Goal: Information Seeking & Learning: Learn about a topic

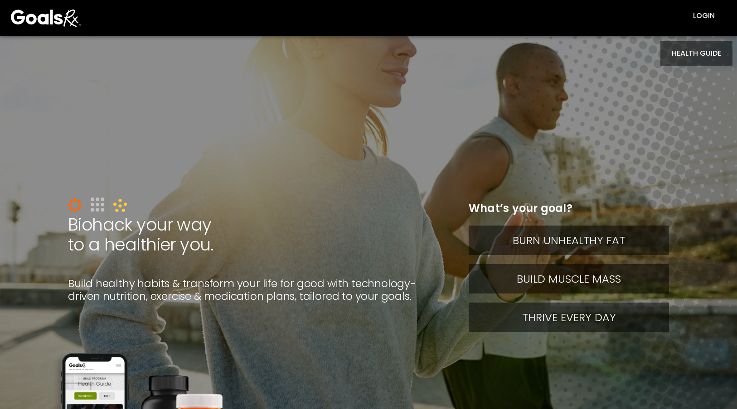
click at [682, 58] on button "HEALTH GUIDE" at bounding box center [696, 53] width 72 height 25
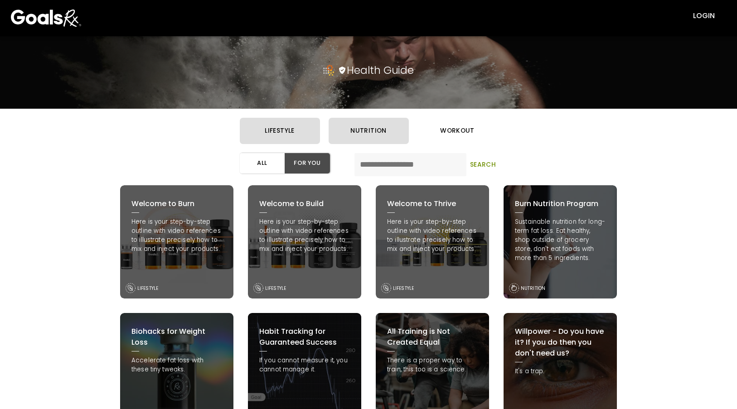
click at [444, 128] on button "workout" at bounding box center [457, 131] width 80 height 26
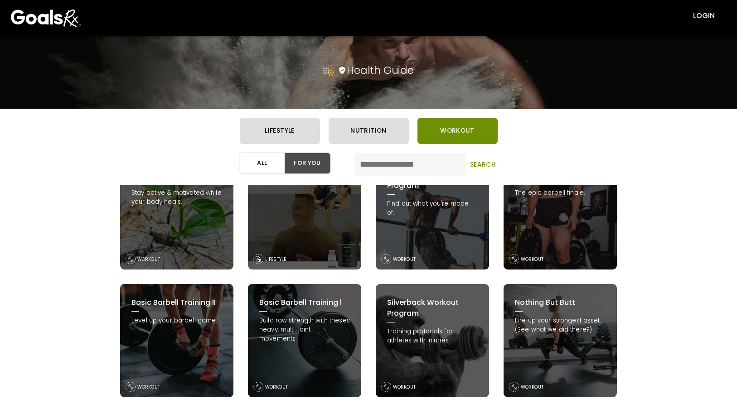
scroll to position [181, 0]
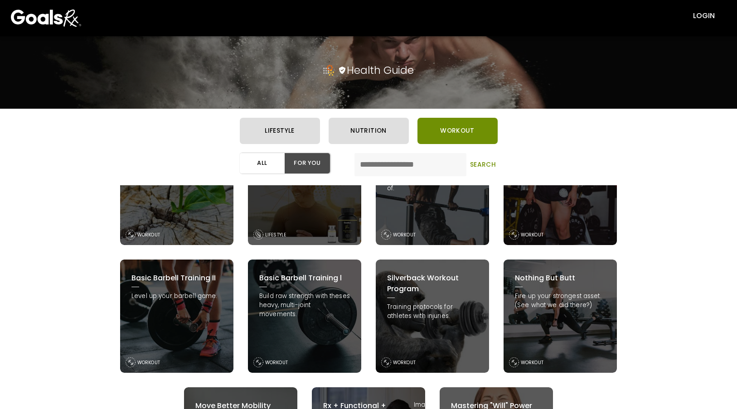
click at [324, 324] on div "Basic Barbell Training l Build raw strength with theses heavy, multi-joint move…" at bounding box center [304, 316] width 113 height 113
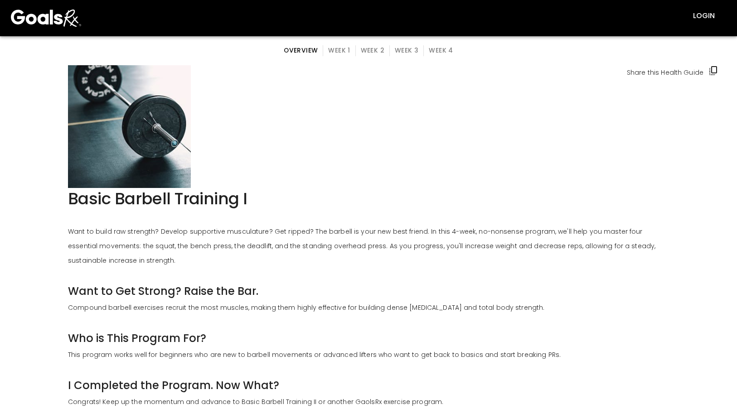
click at [329, 45] on button "Week 1" at bounding box center [339, 50] width 33 height 11
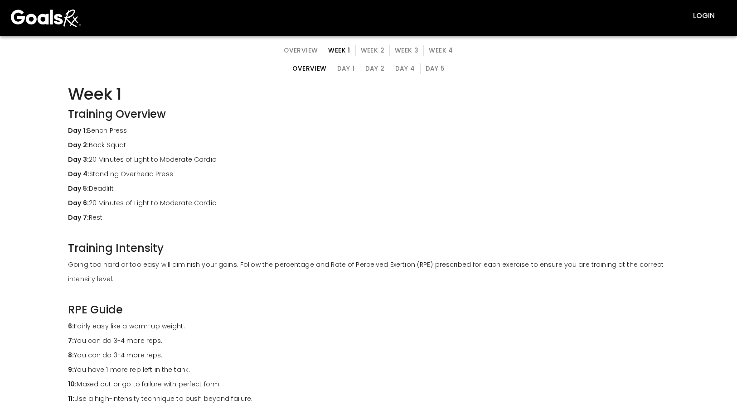
click at [401, 68] on button "Day 4" at bounding box center [405, 68] width 31 height 11
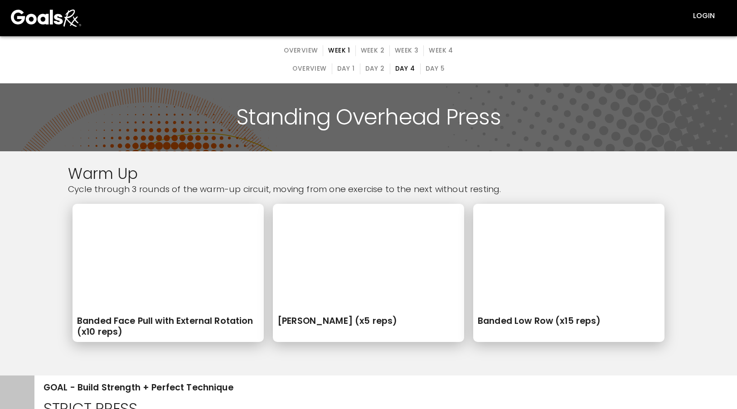
click at [434, 64] on button "Day 5" at bounding box center [434, 68] width 29 height 11
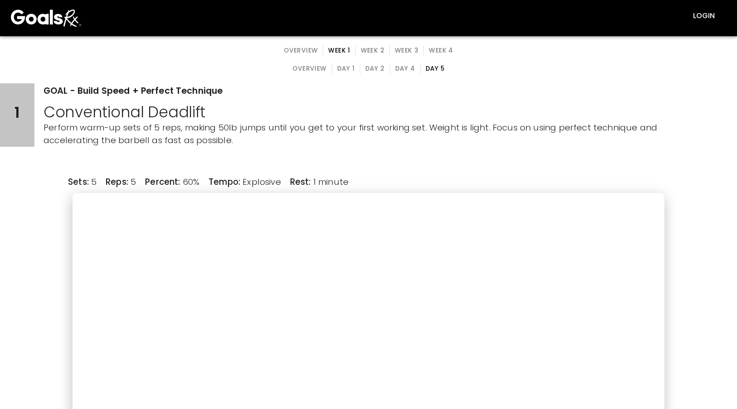
scroll to position [272, 0]
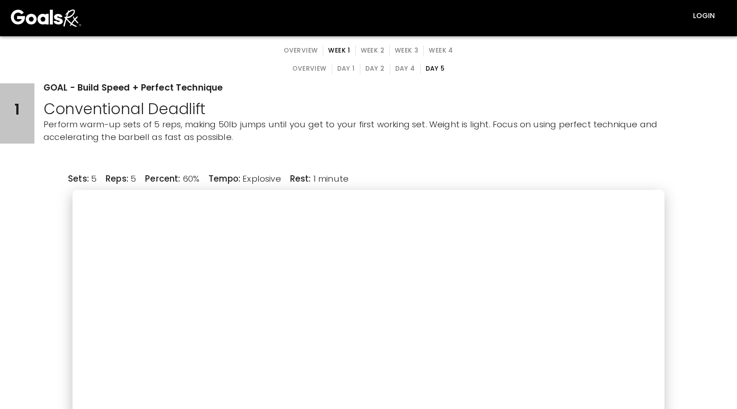
click at [348, 71] on button "Day 1" at bounding box center [346, 68] width 29 height 11
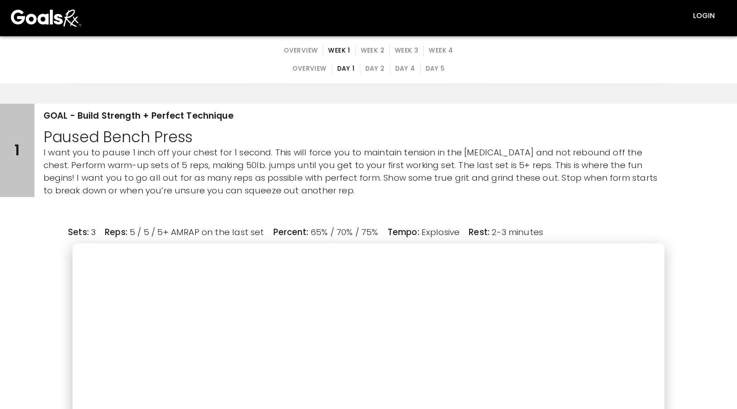
scroll to position [0, 0]
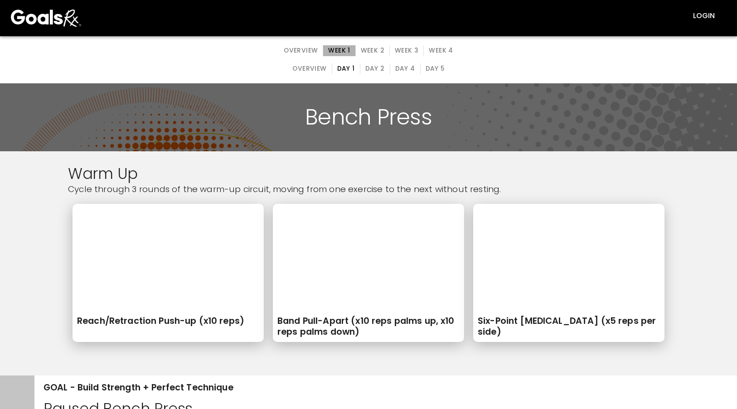
click at [341, 51] on button "Week 1" at bounding box center [339, 50] width 33 height 11
click at [426, 50] on button "Week 4" at bounding box center [440, 50] width 34 height 11
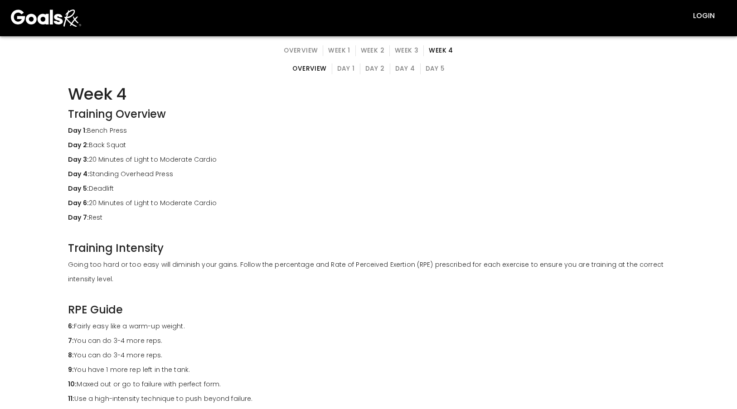
click at [426, 73] on button "Day 5" at bounding box center [434, 68] width 29 height 11
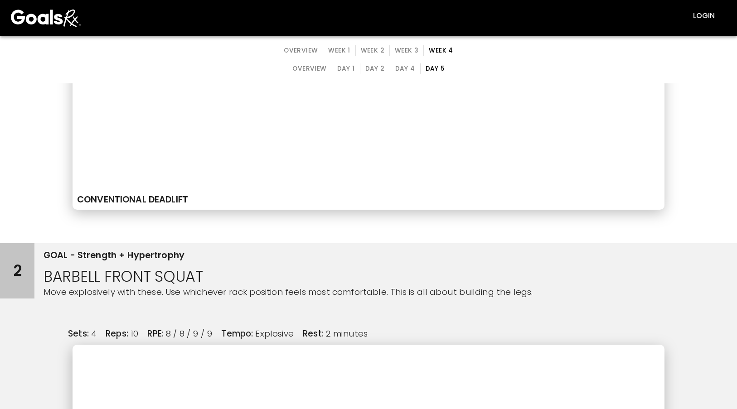
scroll to position [634, 0]
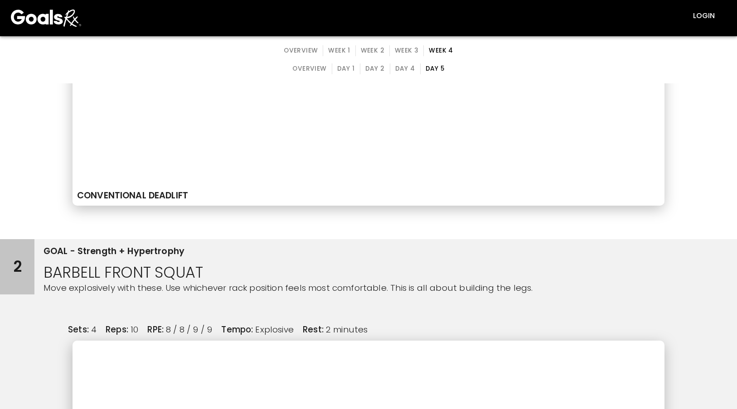
click at [352, 71] on button "Day 1" at bounding box center [346, 68] width 29 height 11
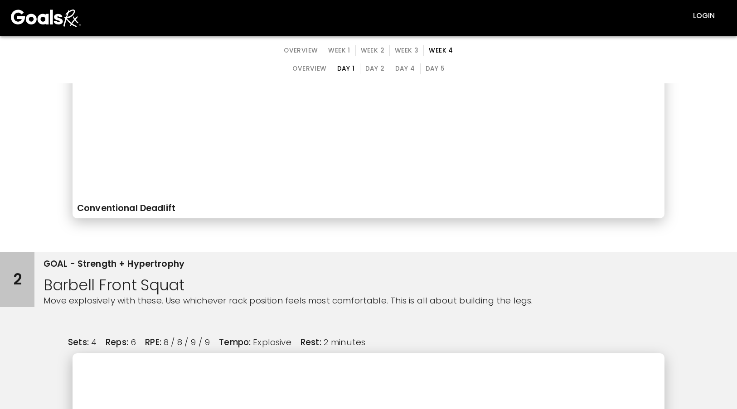
scroll to position [0, 0]
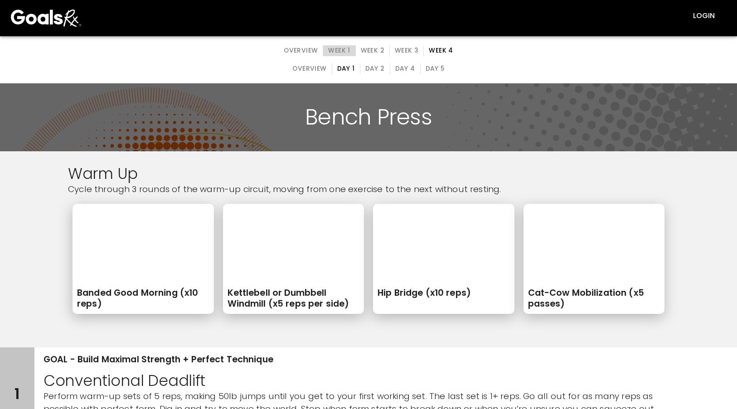
click at [342, 52] on button "Week 1" at bounding box center [339, 50] width 33 height 11
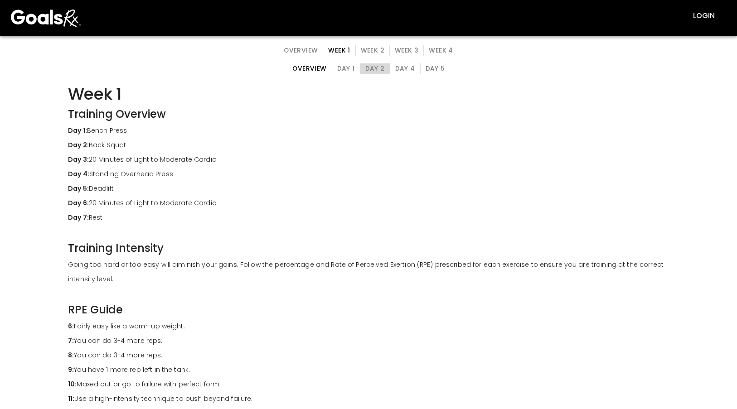
click at [367, 65] on button "Day 2" at bounding box center [375, 68] width 30 height 11
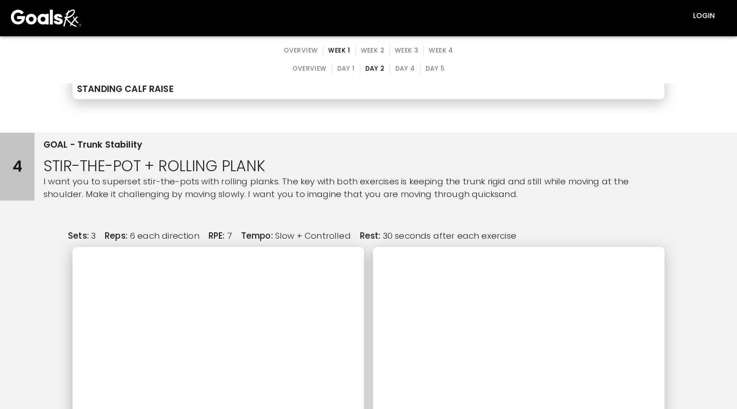
scroll to position [2719, 0]
click at [426, 70] on button "Day 5" at bounding box center [434, 68] width 29 height 11
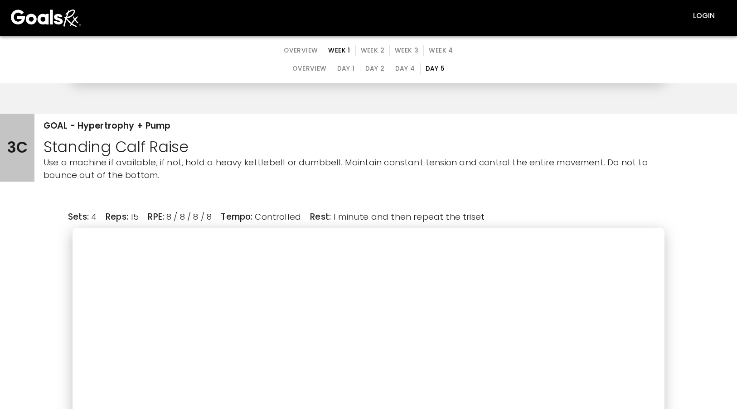
scroll to position [2220, 0]
